Goal: Task Accomplishment & Management: Use online tool/utility

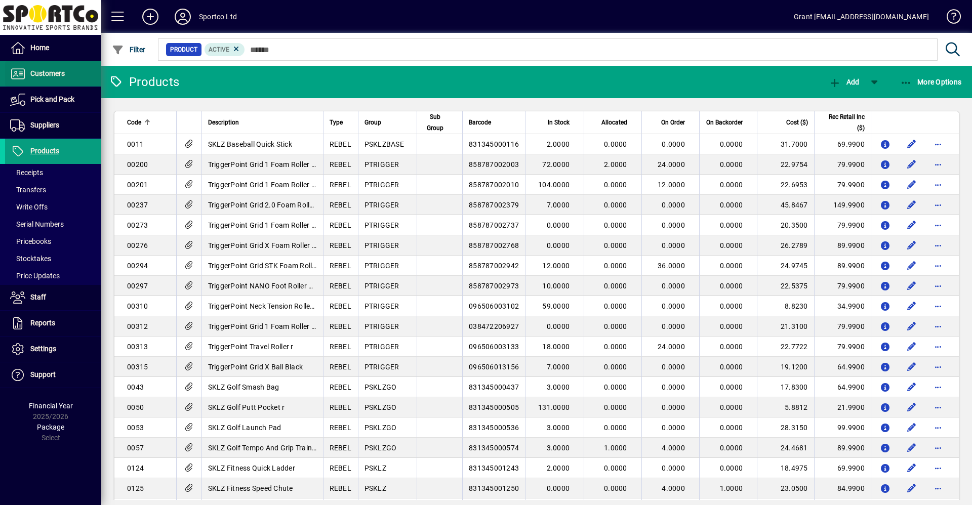
click at [49, 73] on span "Customers" at bounding box center [47, 73] width 34 height 8
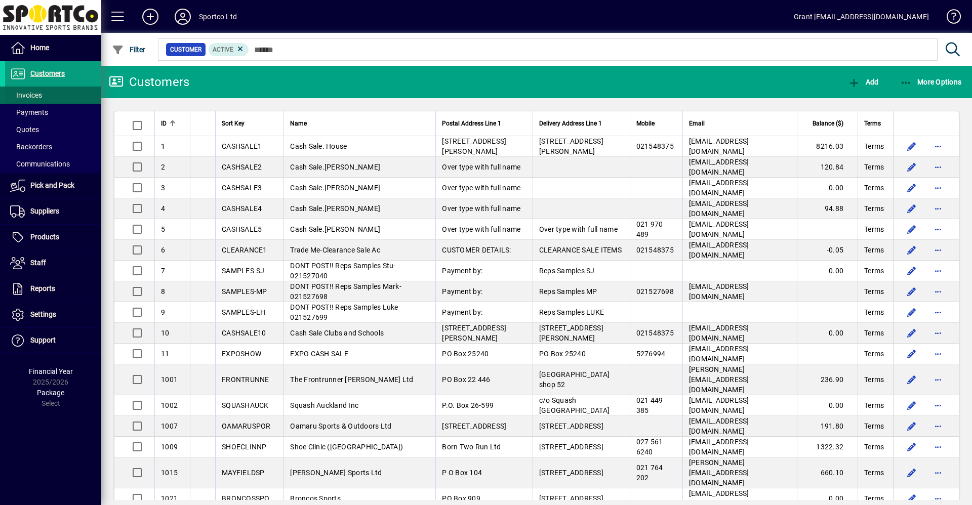
click at [39, 94] on span "Invoices" at bounding box center [26, 95] width 32 height 8
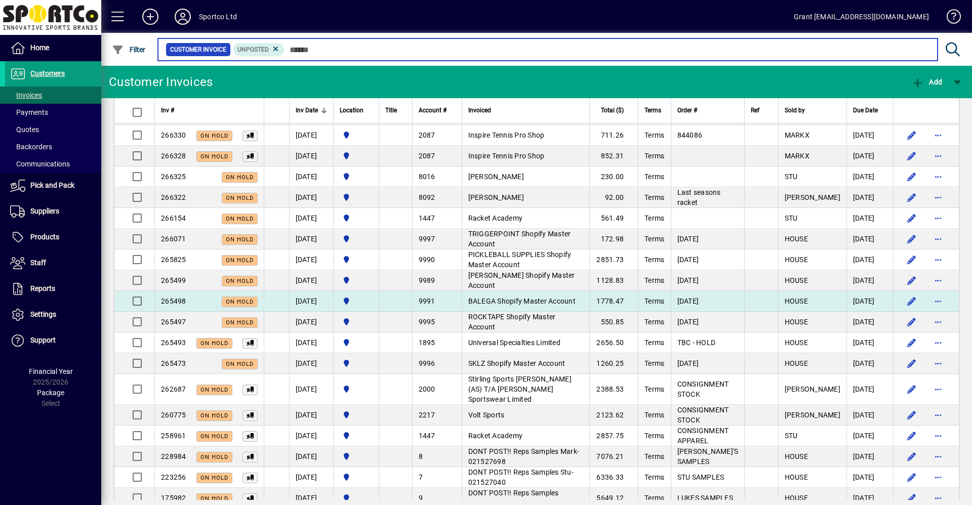
scroll to position [147, 0]
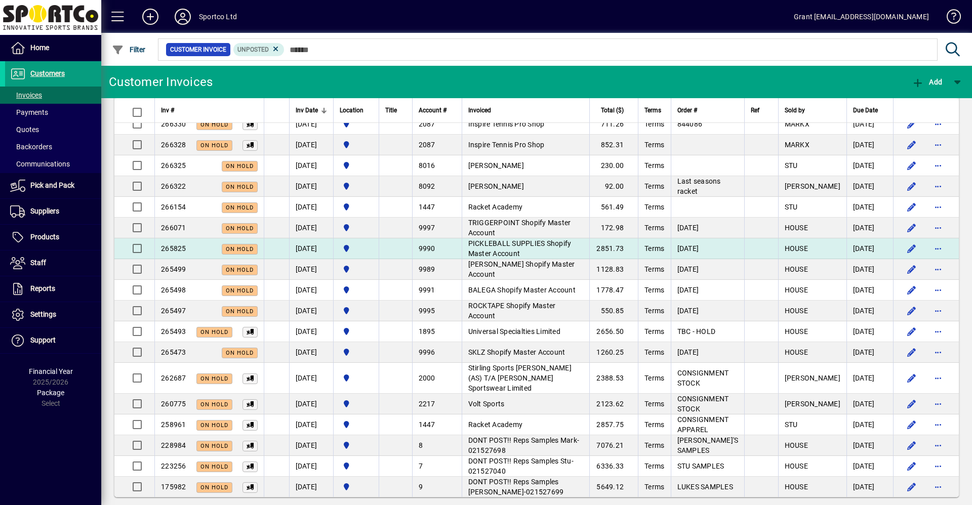
click at [532, 244] on span "PICKLEBALL SUPPLIES Shopify Master Account" at bounding box center [519, 248] width 103 height 18
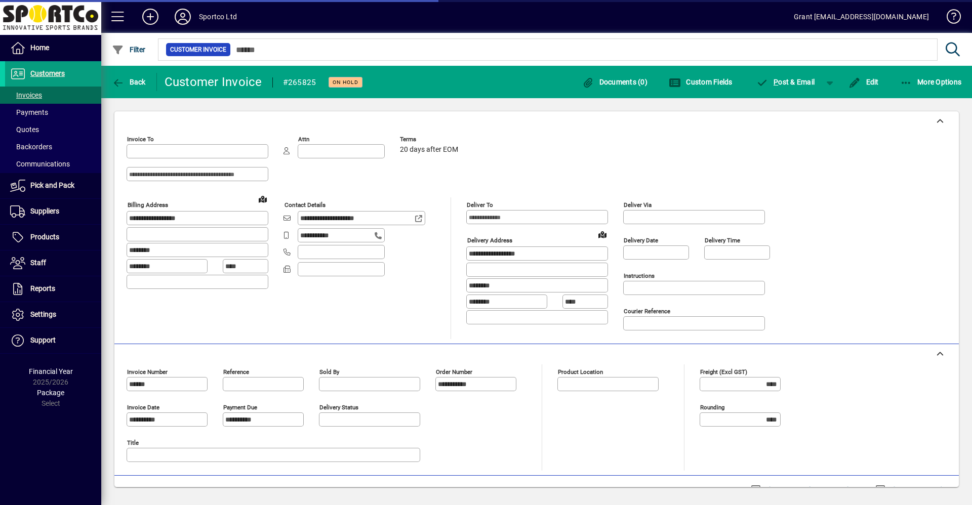
type input "**********"
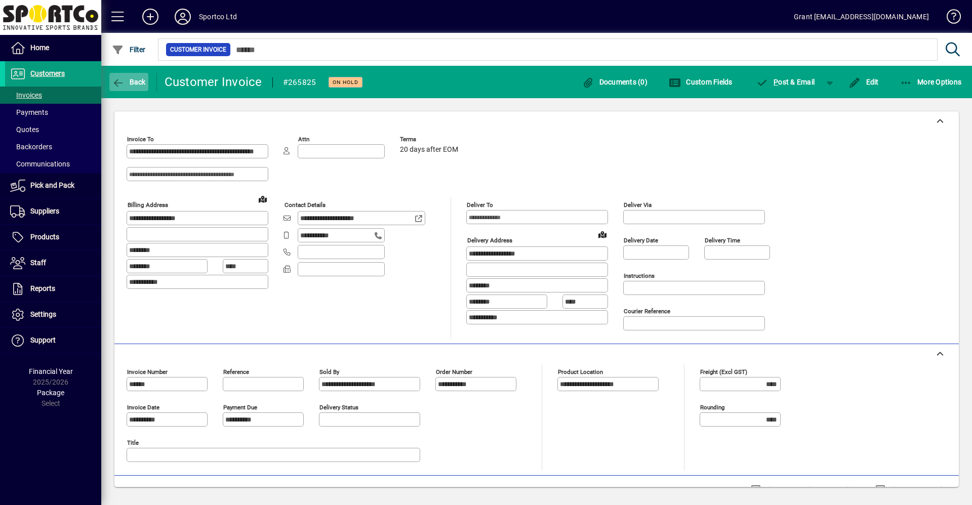
click at [111, 81] on span "button" at bounding box center [128, 82] width 39 height 24
